Goal: Task Accomplishment & Management: Complete application form

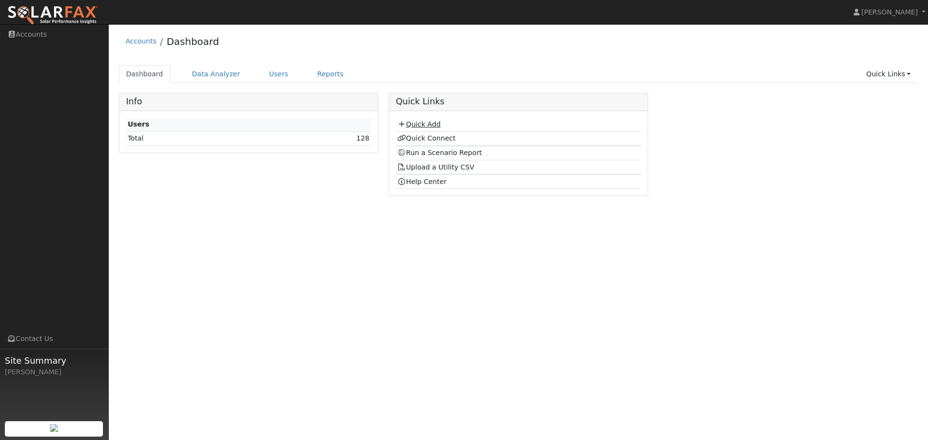
click at [431, 125] on link "Quick Add" at bounding box center [418, 124] width 43 height 8
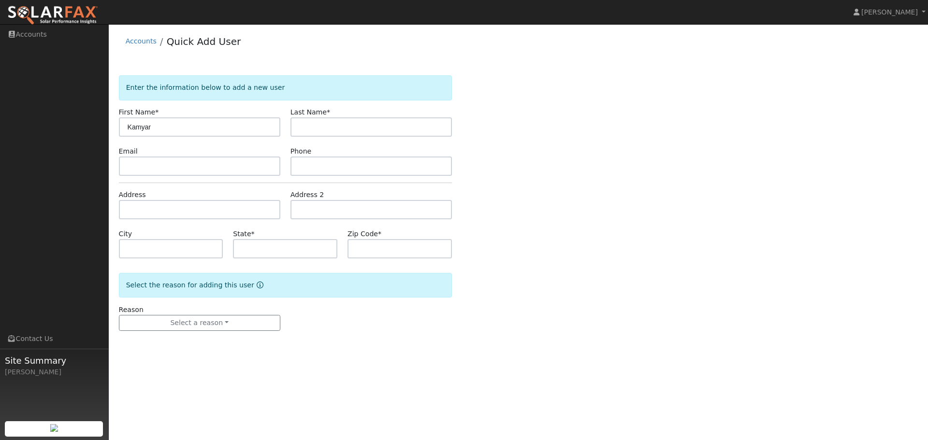
type input "Kamyar"
click at [363, 127] on input "text" at bounding box center [371, 126] width 161 height 19
paste input "Kermanizadeh"
type input "Kermanizadeh"
click at [190, 172] on input "text" at bounding box center [199, 166] width 161 height 19
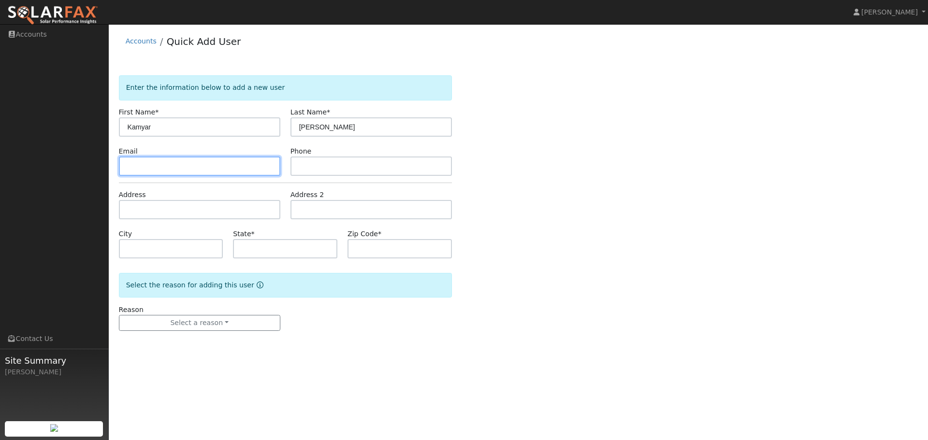
click at [164, 171] on input "text" at bounding box center [199, 166] width 161 height 19
paste input "kamyar11@hotmail.com"
type input "kamyar11@hotmail.com"
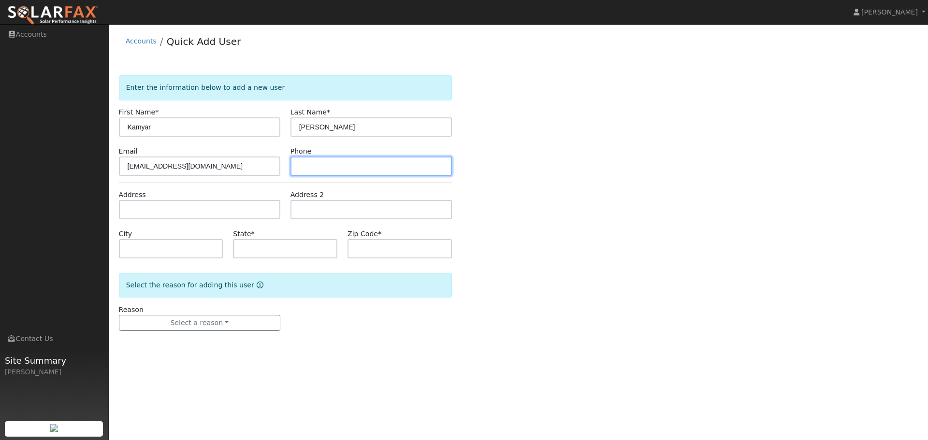
click at [305, 167] on input "text" at bounding box center [371, 166] width 161 height 19
click at [321, 166] on input "text" at bounding box center [371, 166] width 161 height 19
paste input "(925) 577-3421"
type input "(925) 577-3421"
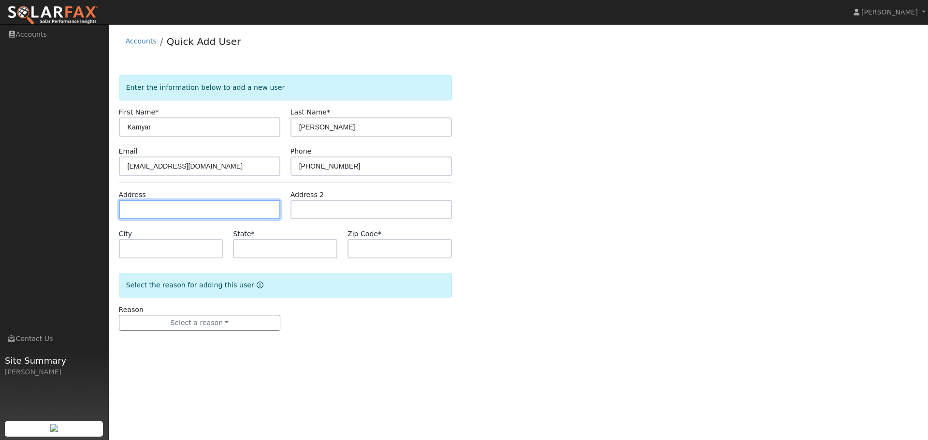
click at [249, 209] on input "text" at bounding box center [199, 209] width 161 height 19
paste input "3264 Elsuyo Dr. San Ramon 94583"
click at [186, 211] on input "3264 Elsuyo Dr. San Ramon 94583" at bounding box center [199, 209] width 161 height 19
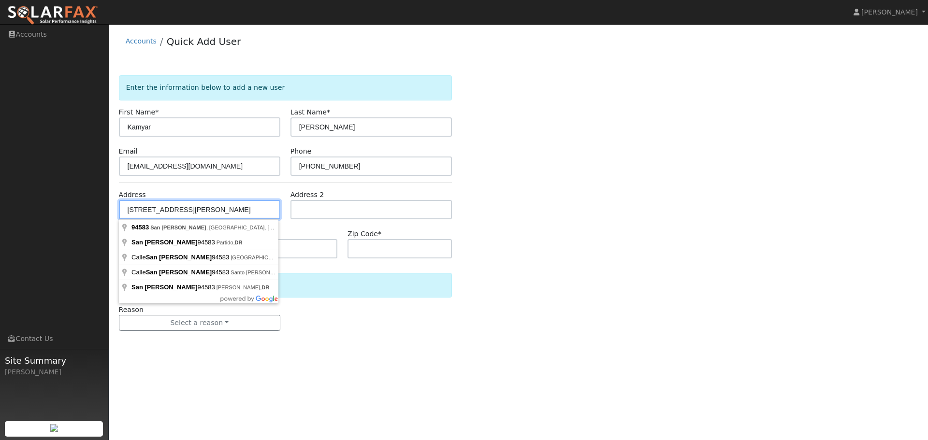
click at [186, 211] on input "3264 Elsuyo Dr. San Ramon 94583" at bounding box center [199, 209] width 161 height 19
click at [184, 211] on input "3264 Elsuyo Dr. San Ramon 94583" at bounding box center [199, 209] width 161 height 19
paste input "Suyo Dr"
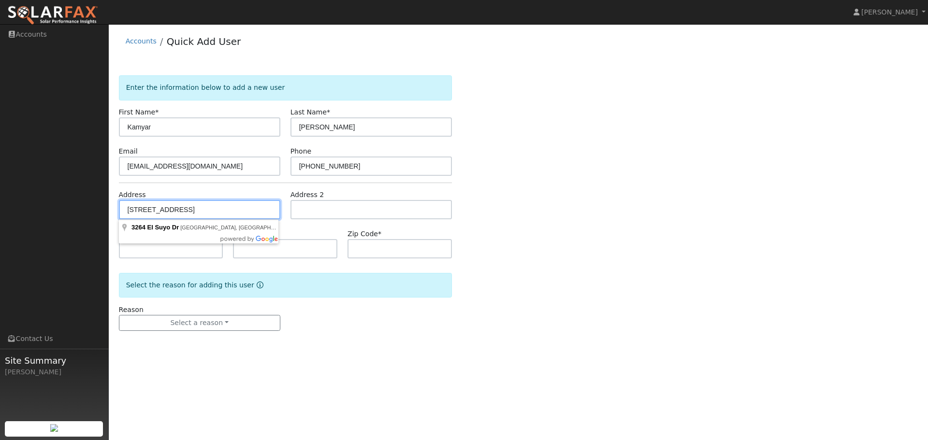
type input "3264 El Suyo Drive"
type input "San Ramon"
type input "CA"
type input "94583"
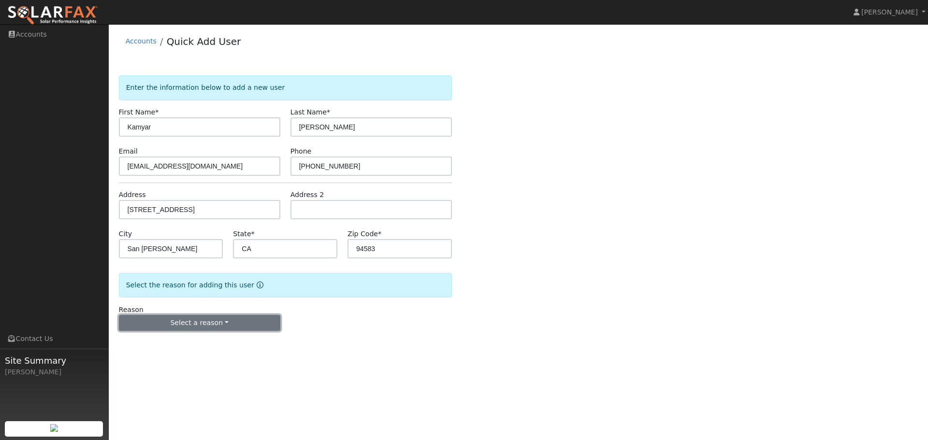
click at [215, 327] on button "Select a reason" at bounding box center [199, 323] width 161 height 16
click at [208, 357] on link "New customer adding solar" at bounding box center [172, 357] width 107 height 14
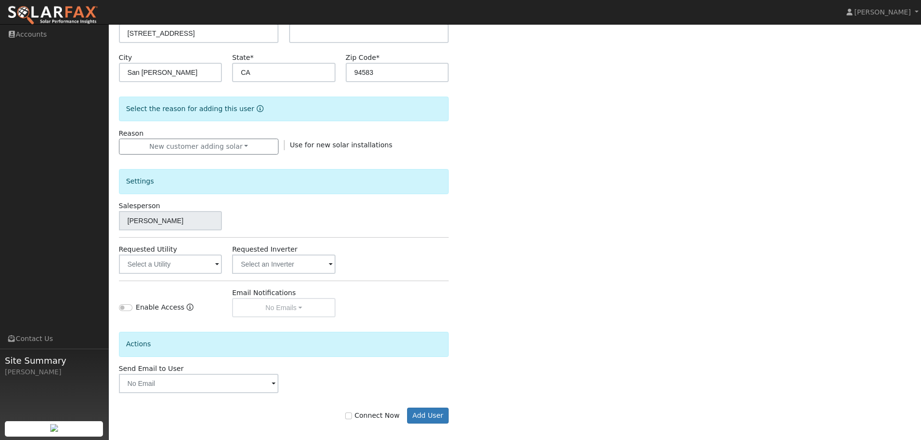
scroll to position [184, 0]
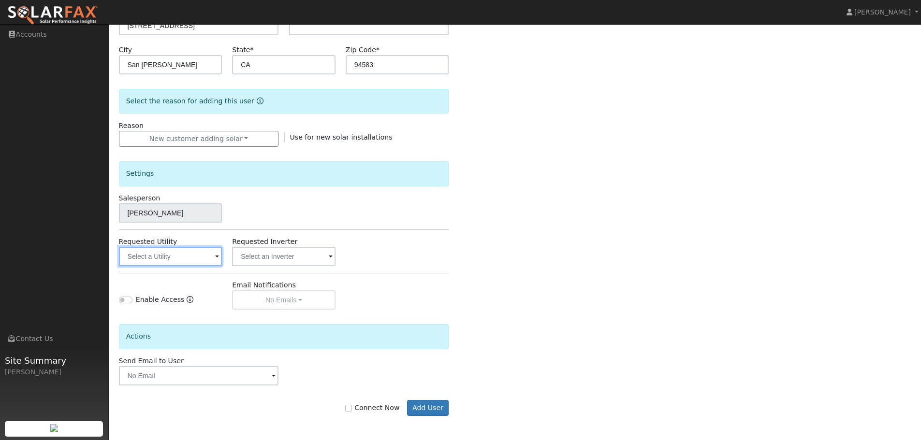
click at [204, 258] on input "text" at bounding box center [170, 256] width 103 height 19
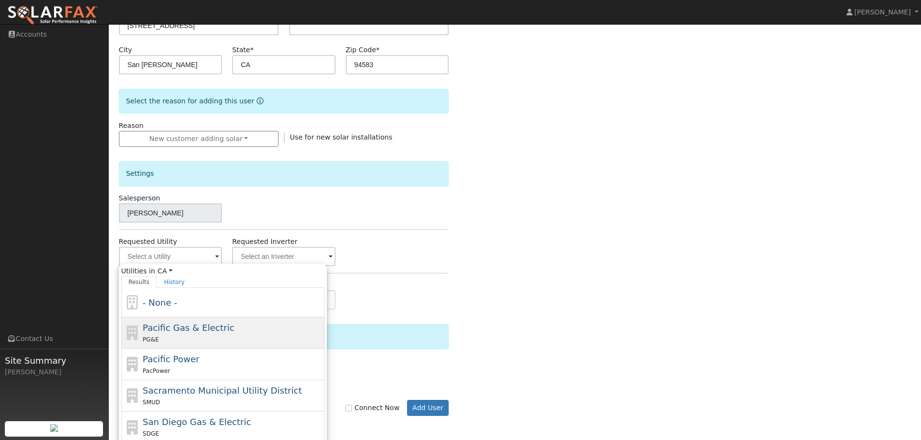
click at [213, 331] on span "Pacific Gas & Electric" at bounding box center [188, 328] width 91 height 10
type input "Pacific Gas & Electric"
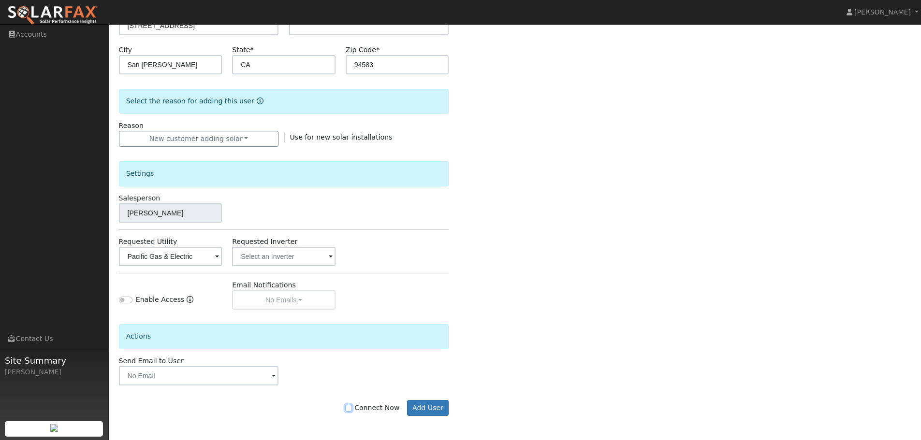
click at [352, 409] on input "Connect Now" at bounding box center [348, 408] width 7 height 7
checkbox input "true"
click at [430, 411] on button "Add User" at bounding box center [428, 408] width 42 height 16
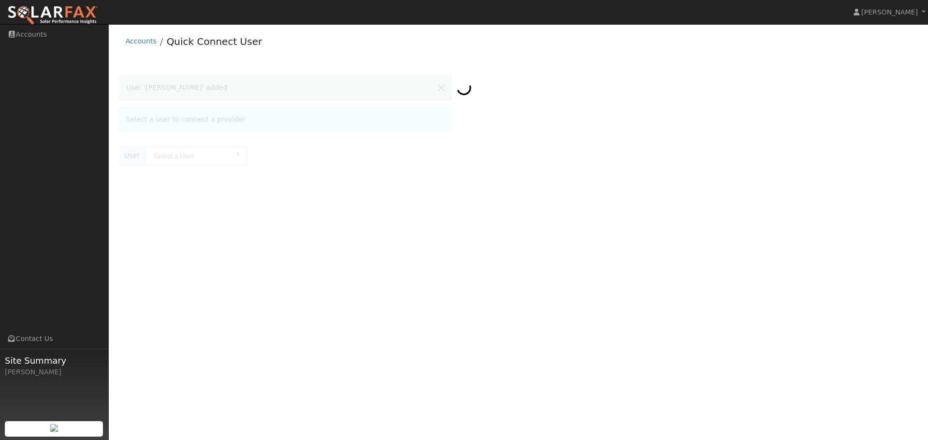
type input "[PERSON_NAME]"
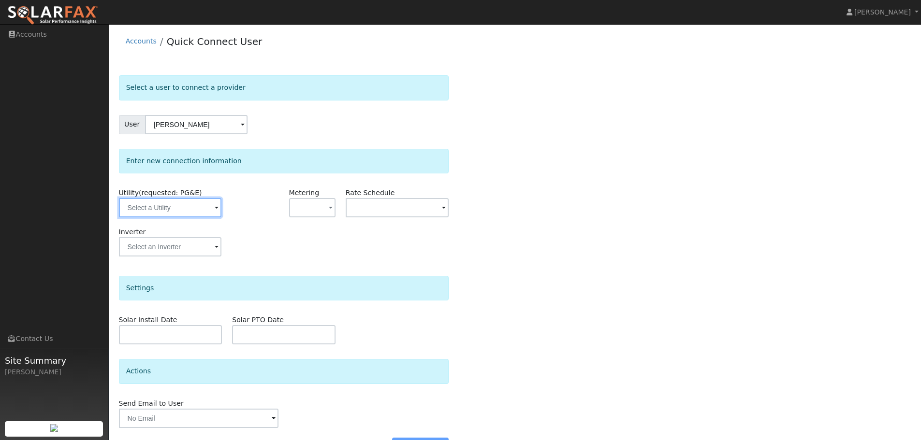
click at [198, 212] on input "text" at bounding box center [170, 207] width 102 height 19
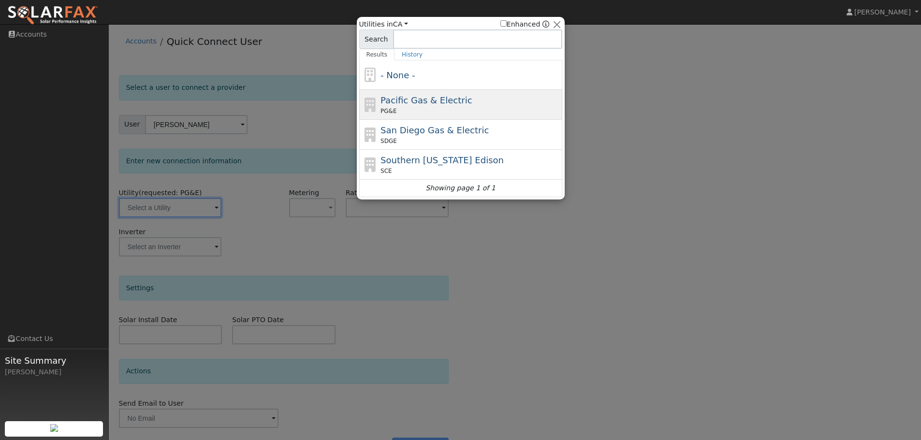
click at [441, 100] on span "Pacific Gas & Electric" at bounding box center [425, 100] width 91 height 10
type input "PG&E"
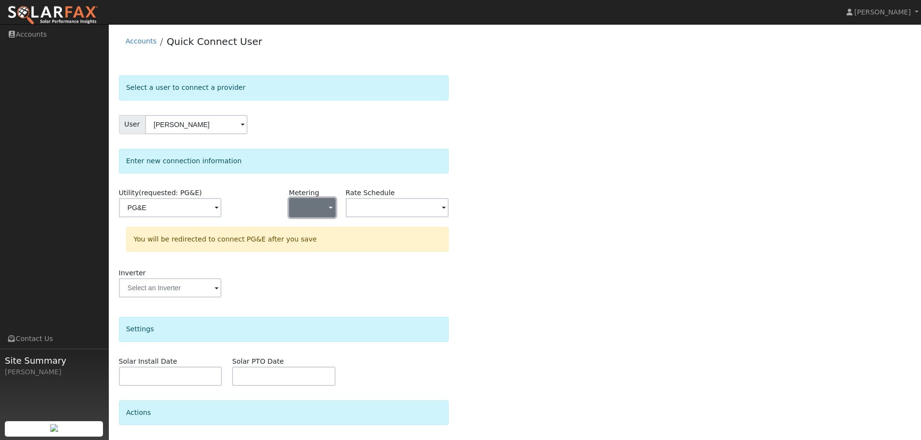
click at [329, 211] on span "button" at bounding box center [331, 209] width 4 height 10
click at [311, 242] on link "NEM" at bounding box center [323, 243] width 67 height 14
click at [423, 207] on input "text" at bounding box center [397, 207] width 103 height 19
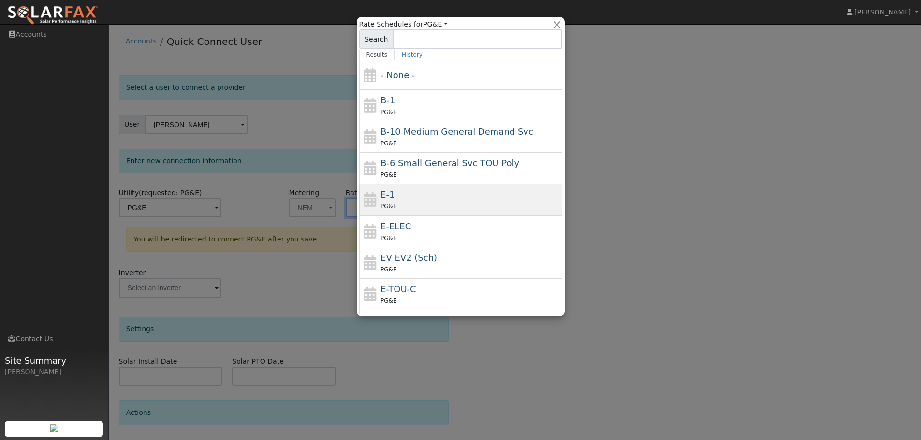
click at [431, 198] on div "E-1 PG&E" at bounding box center [469, 199] width 179 height 23
type input "E-1"
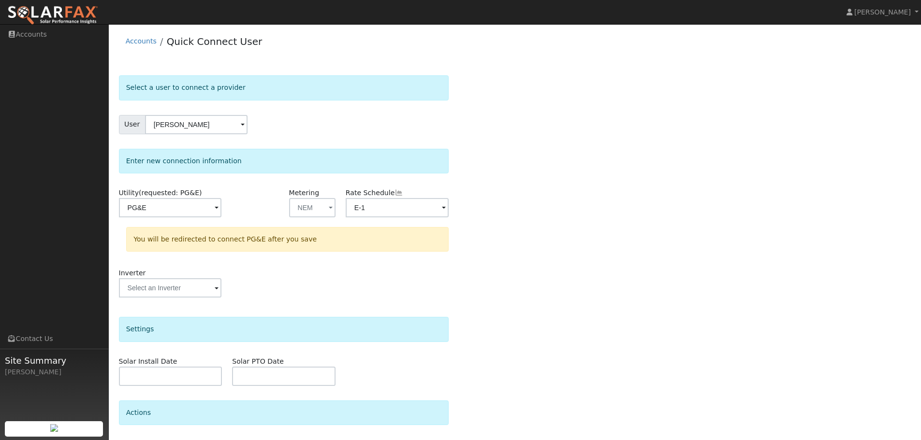
click at [552, 175] on div "Select a user to connect a provider User Kamyar Kermanizadeh Account Default Ac…" at bounding box center [515, 289] width 792 height 429
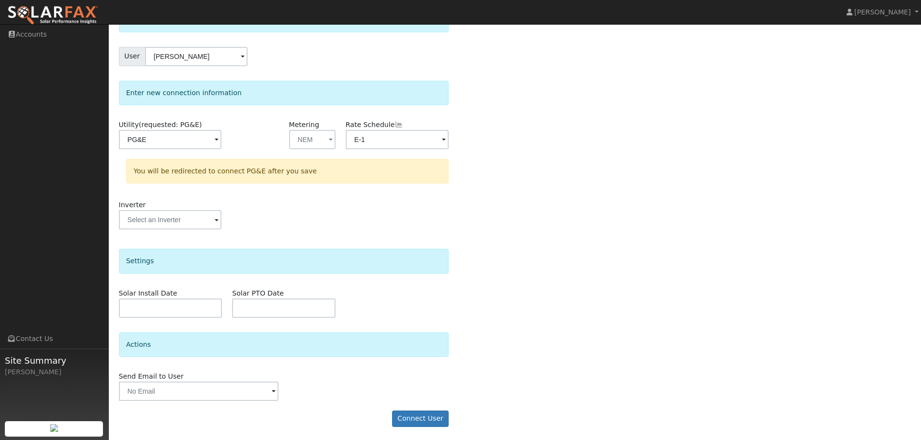
scroll to position [70, 0]
click at [424, 409] on form "Select a user to connect a provider User Kamyar Kermanizadeh Account Default Ac…" at bounding box center [284, 220] width 330 height 429
click at [428, 418] on button "Connect User" at bounding box center [420, 417] width 57 height 16
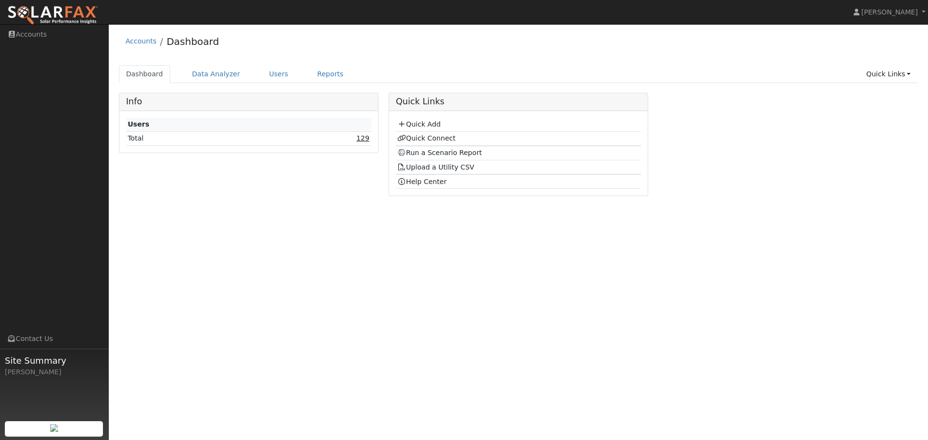
click at [361, 139] on link "129" at bounding box center [362, 138] width 13 height 8
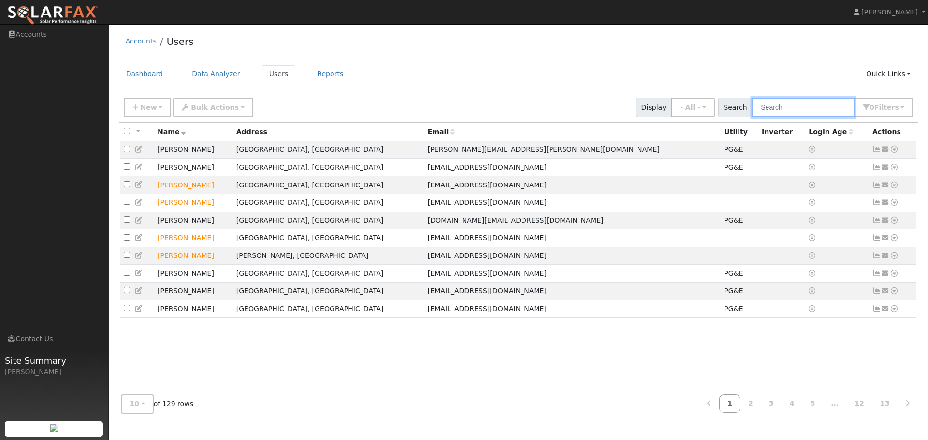
click at [786, 108] on input "text" at bounding box center [803, 108] width 102 height 20
click at [829, 105] on input "text" at bounding box center [803, 108] width 102 height 20
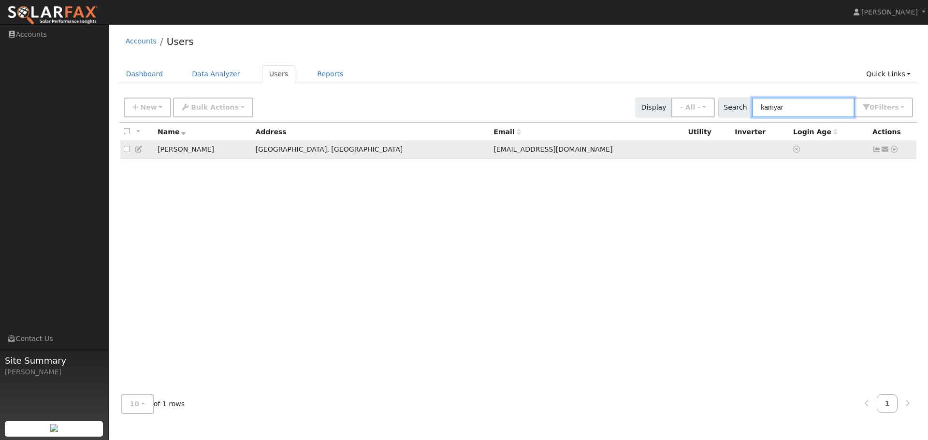
type input "kamyar"
click at [894, 150] on icon at bounding box center [894, 149] width 9 height 7
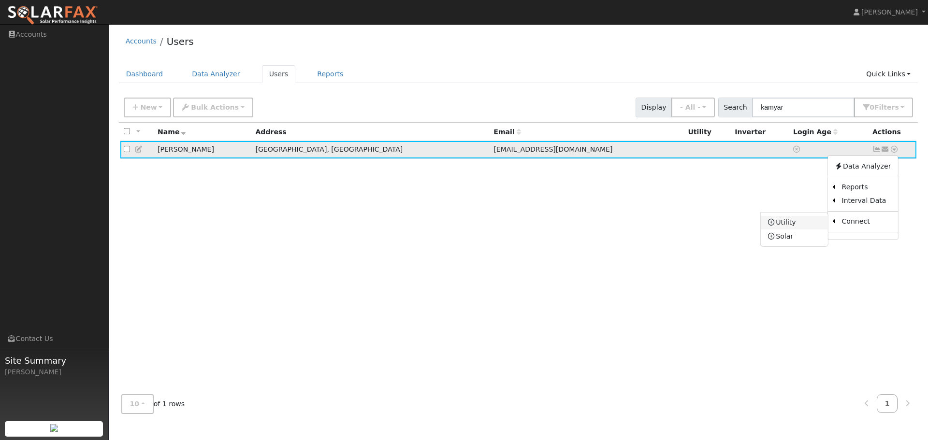
click at [785, 229] on link "Utility" at bounding box center [794, 223] width 67 height 14
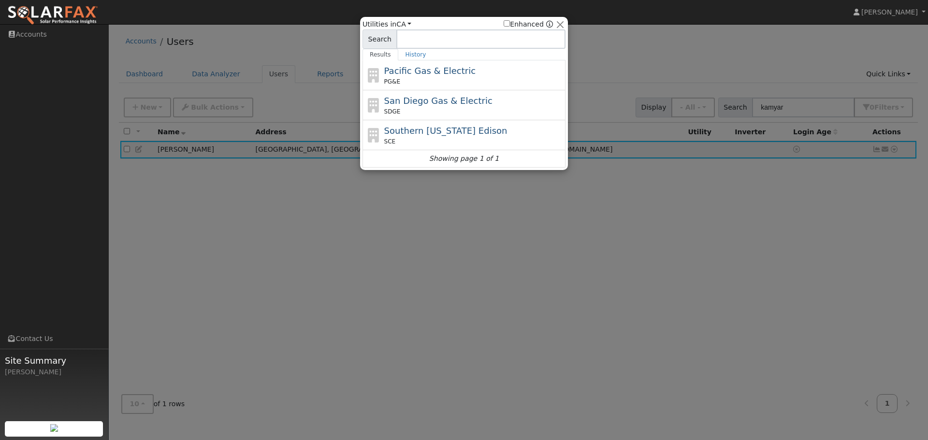
click at [467, 70] on div "Pacific Gas & Electric PG&E" at bounding box center [473, 75] width 179 height 22
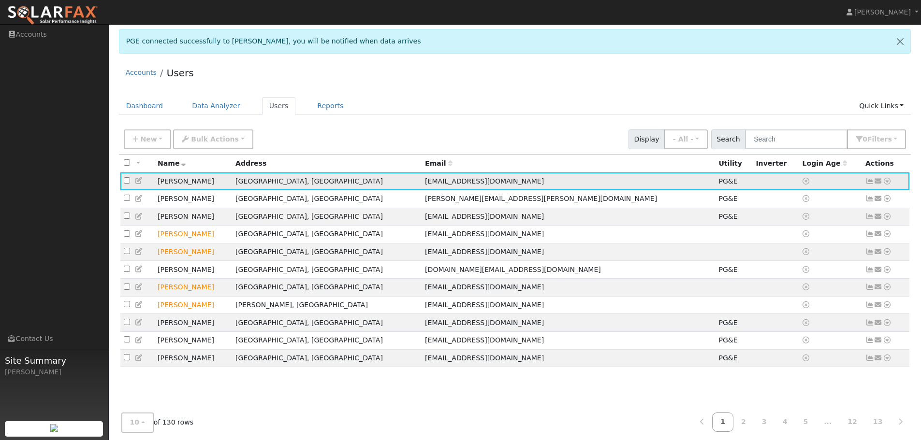
click at [886, 183] on icon at bounding box center [887, 181] width 9 height 7
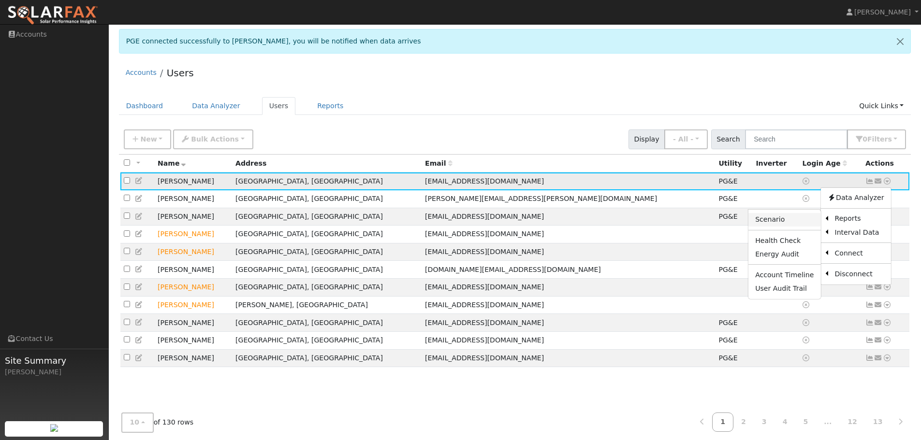
click at [803, 221] on link "Scenario" at bounding box center [784, 220] width 72 height 14
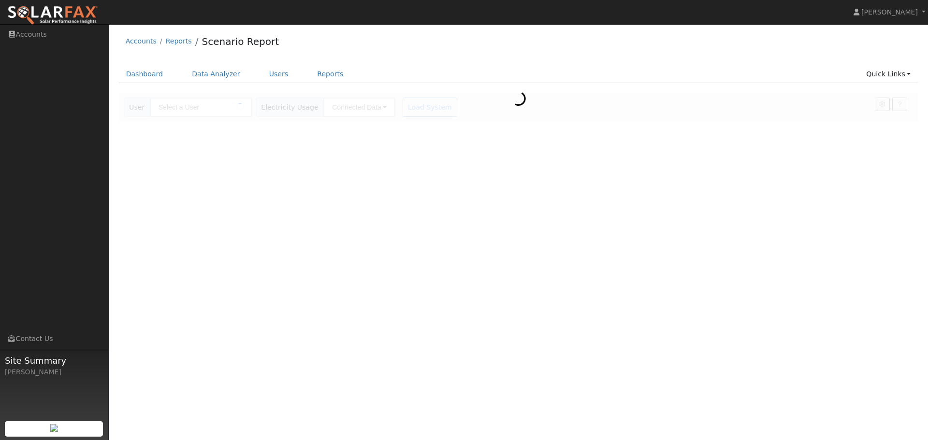
type input "[PERSON_NAME]"
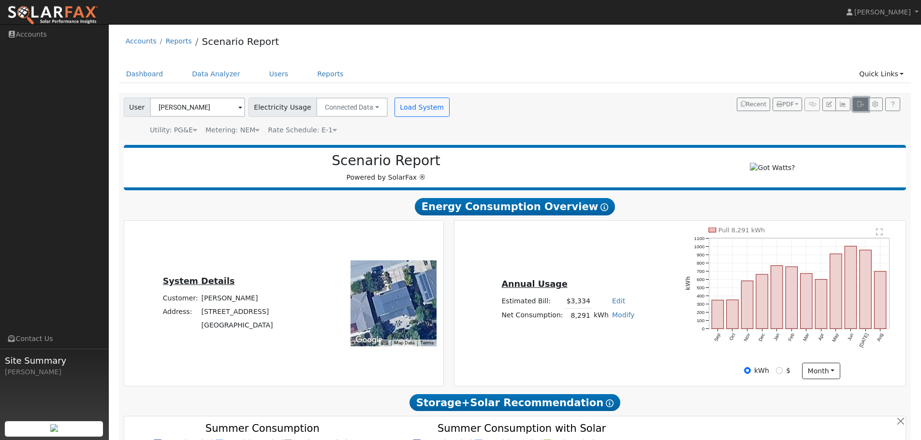
click at [861, 107] on icon "button" at bounding box center [860, 105] width 7 height 6
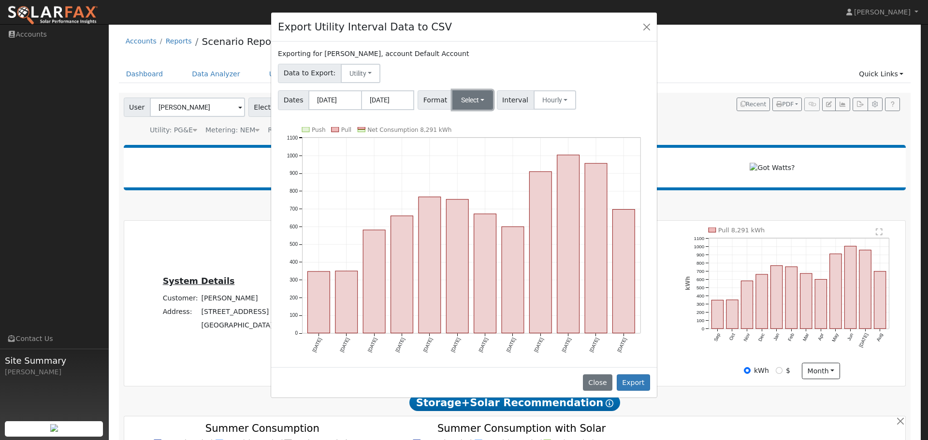
click at [456, 98] on button "Select" at bounding box center [472, 99] width 41 height 19
click at [473, 210] on link "OpenSolar" at bounding box center [484, 211] width 69 height 14
click at [637, 388] on button "Export" at bounding box center [633, 383] width 33 height 16
